Goal: Check status: Check status

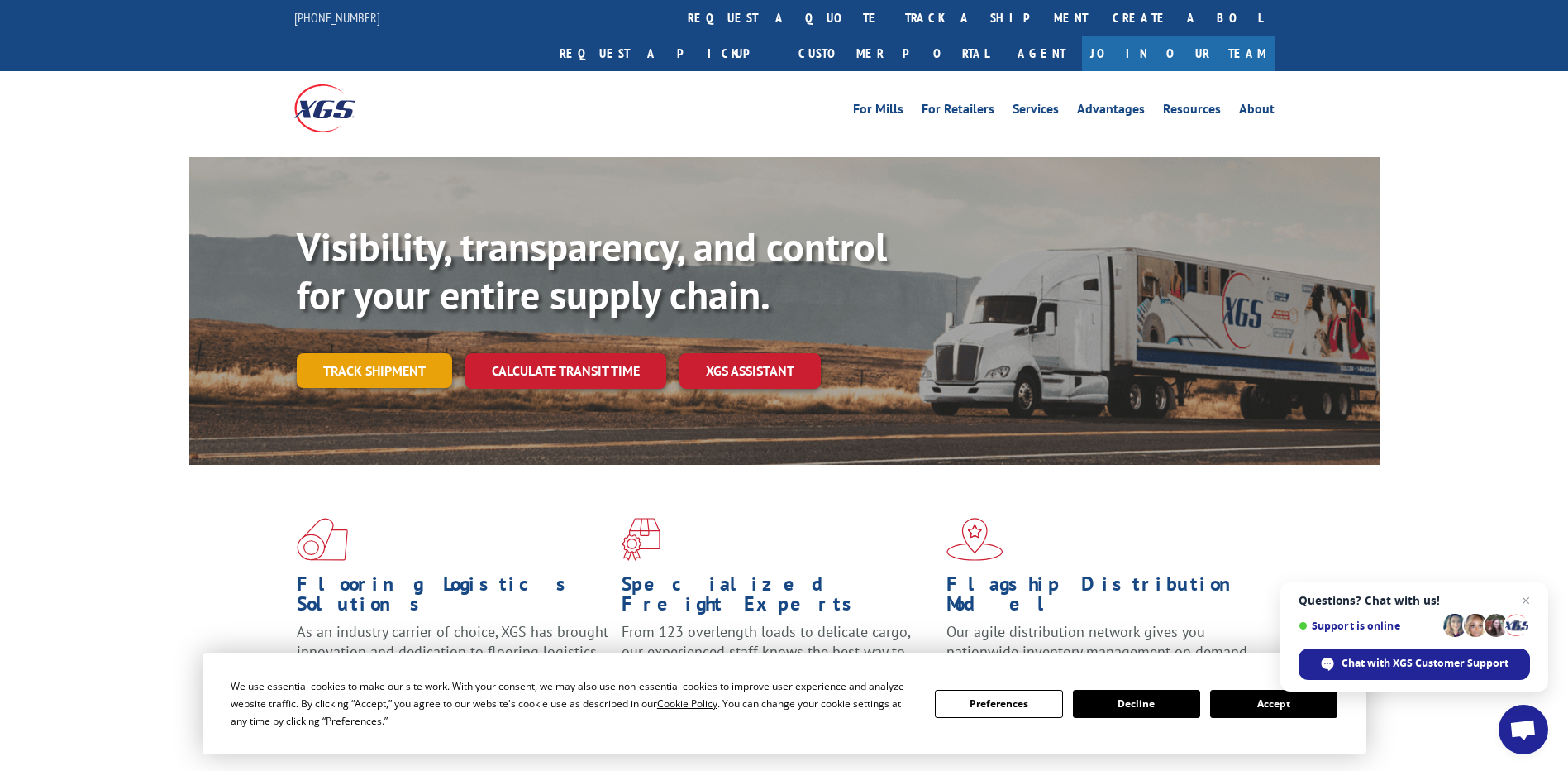
click at [404, 353] on link "Track shipment" at bounding box center [375, 371] width 156 height 35
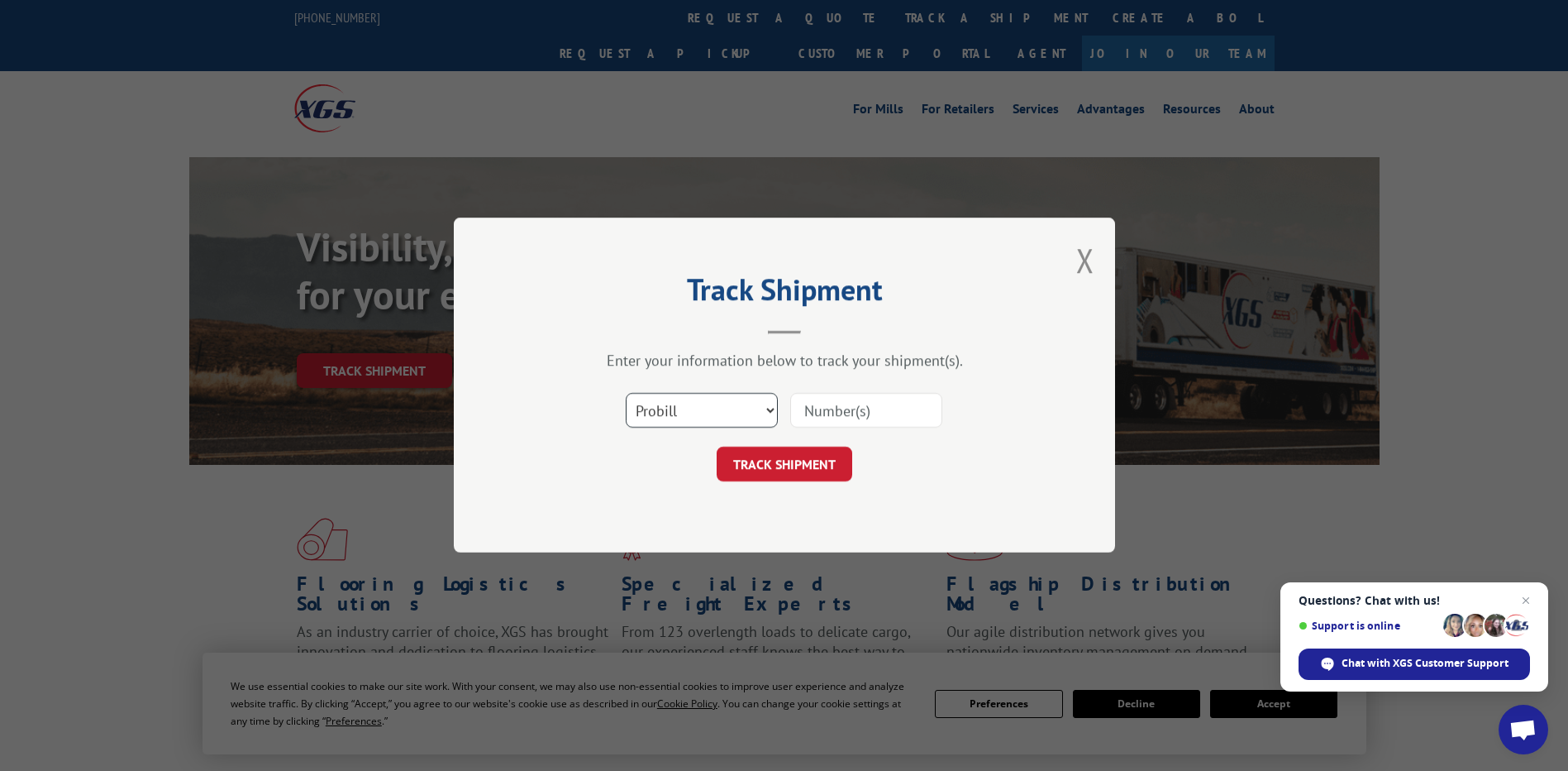
click at [725, 406] on select "Select category... Probill BOL PO" at bounding box center [702, 411] width 152 height 35
select select "po"
click at [626, 394] on select "Select category... Probill BOL PO" at bounding box center [702, 411] width 152 height 35
paste input "57543923"
type input "57543923"
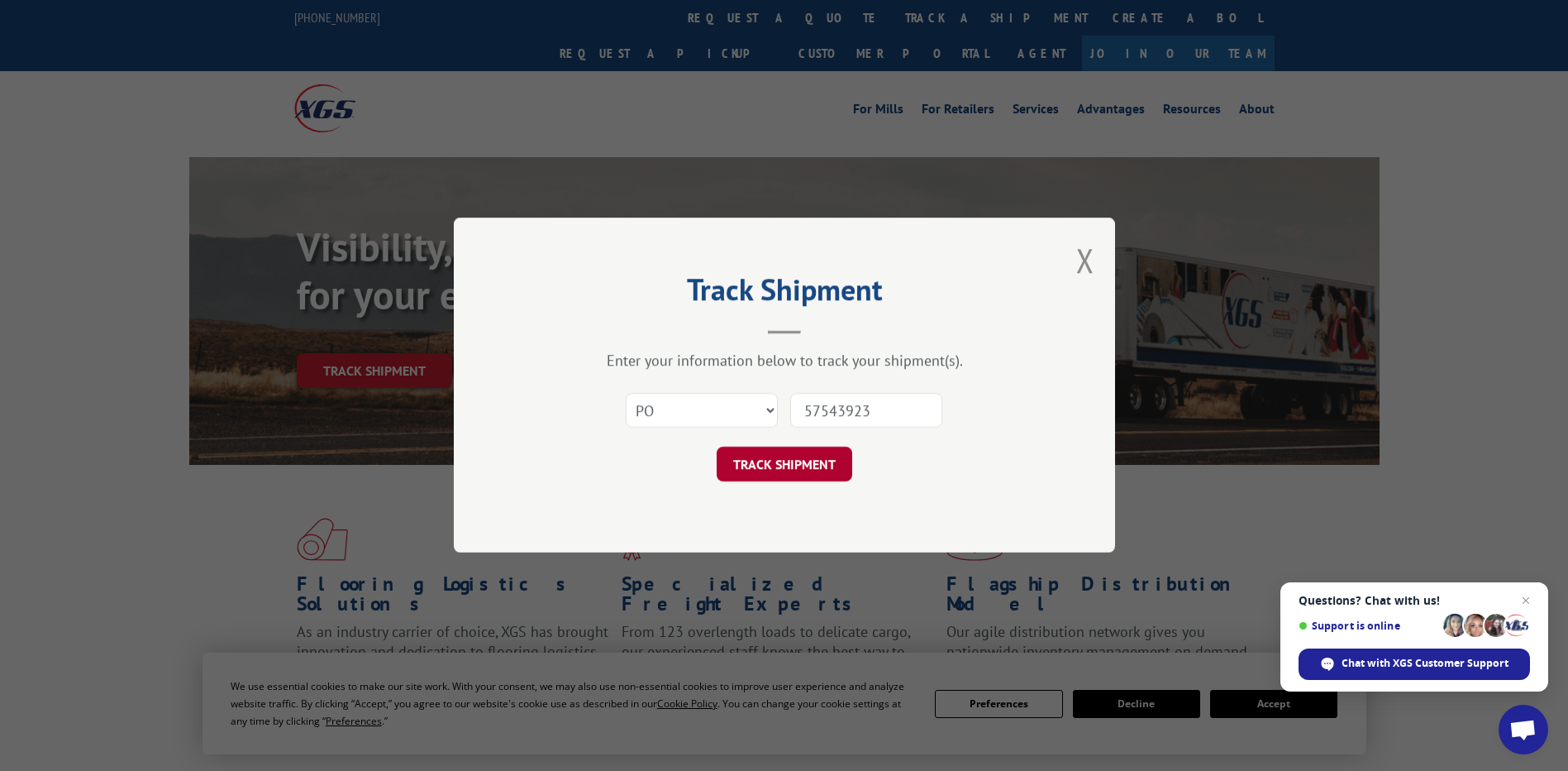
click at [790, 465] on button "TRACK SHIPMENT" at bounding box center [784, 465] width 135 height 35
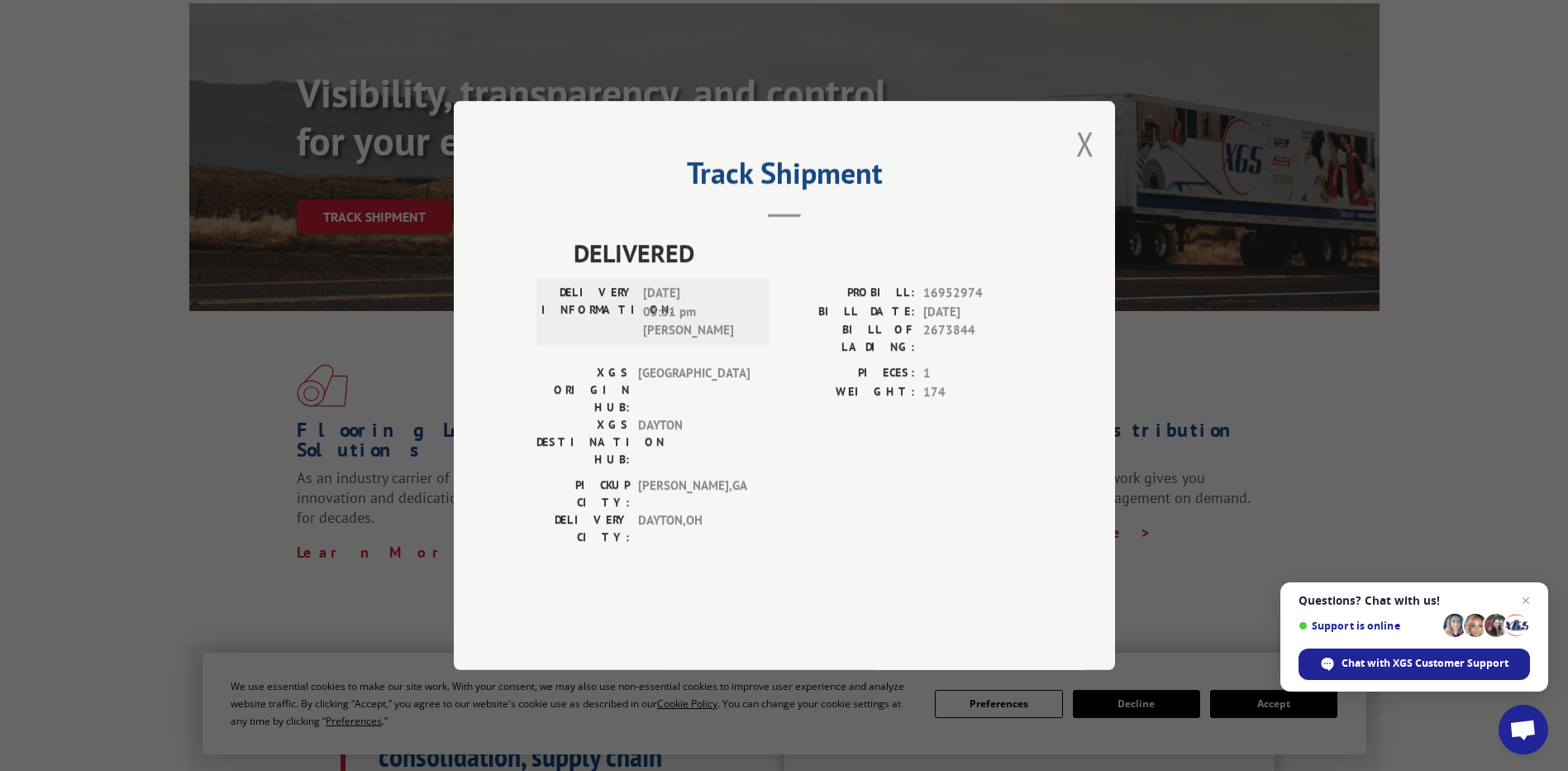
scroll to position [165, 0]
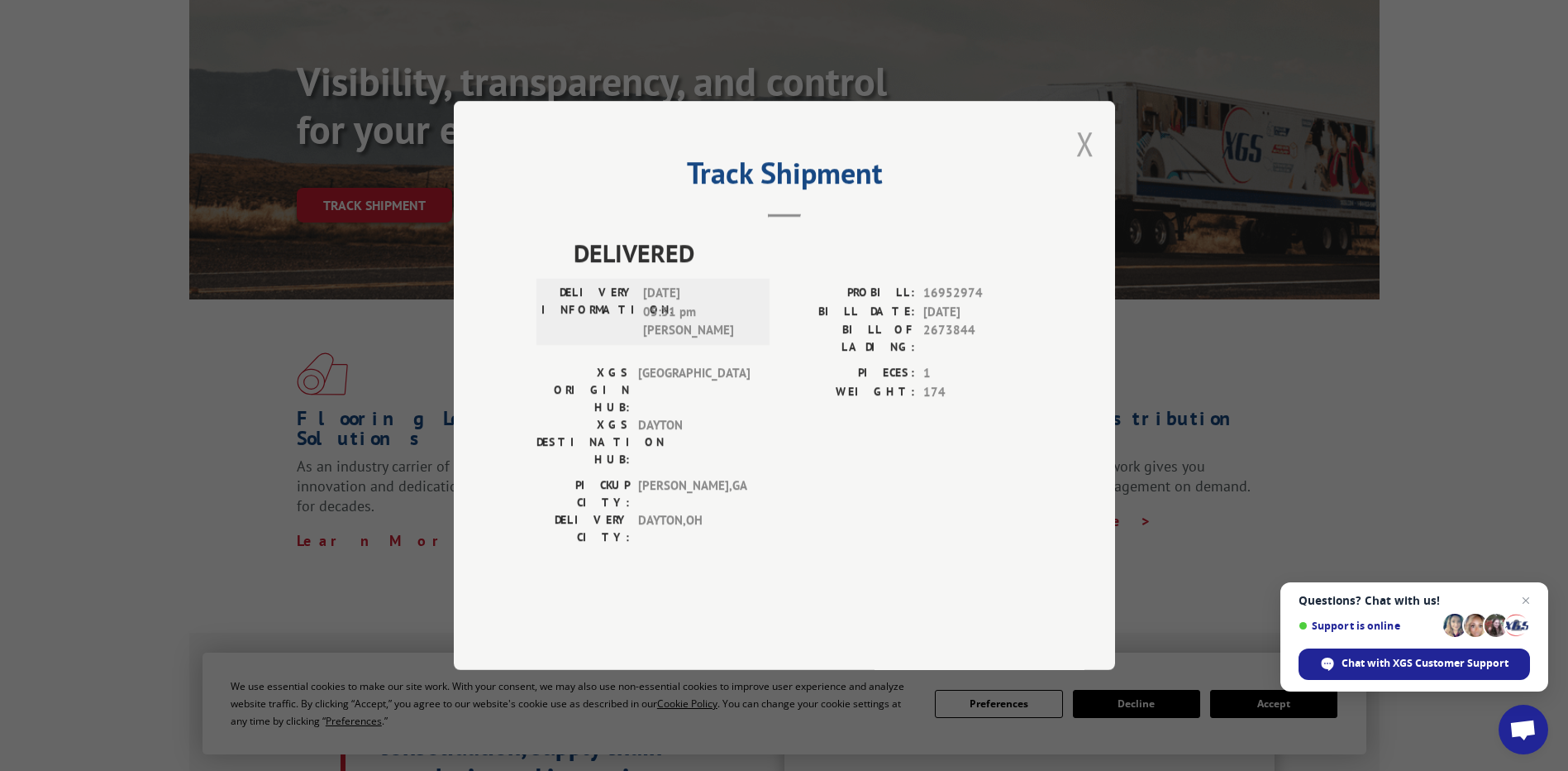
click at [1080, 165] on button "Close modal" at bounding box center [1085, 143] width 18 height 44
